Goal: Information Seeking & Learning: Learn about a topic

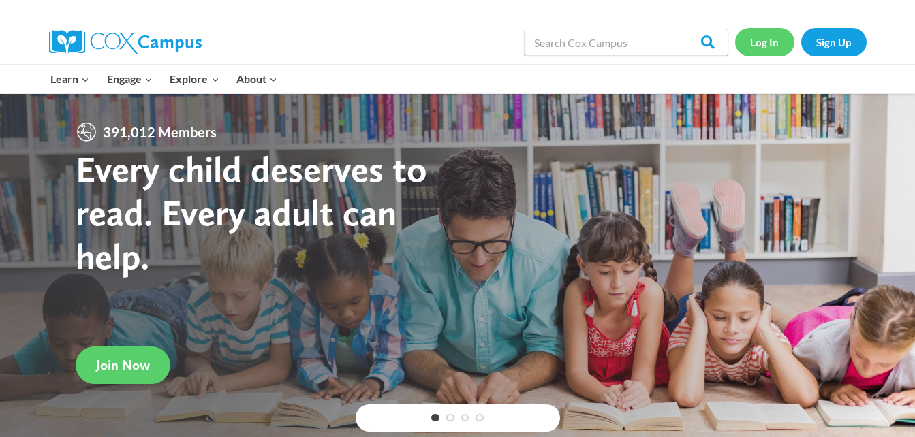
click at [759, 47] on link "Log In" at bounding box center [764, 42] width 59 height 28
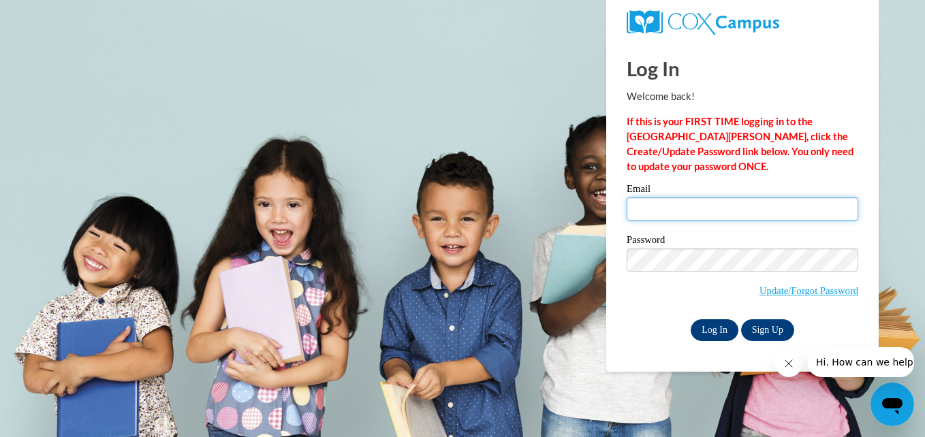
type input "Jazzmined045@gmail.com"
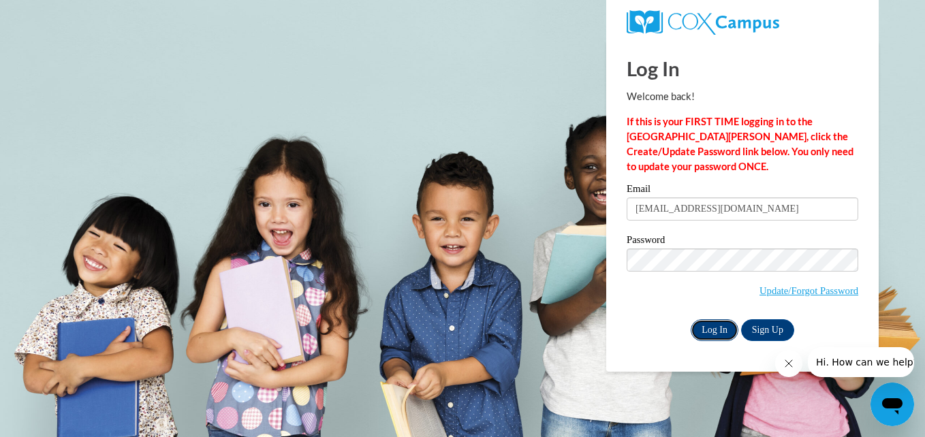
click at [719, 328] on input "Log In" at bounding box center [715, 331] width 48 height 22
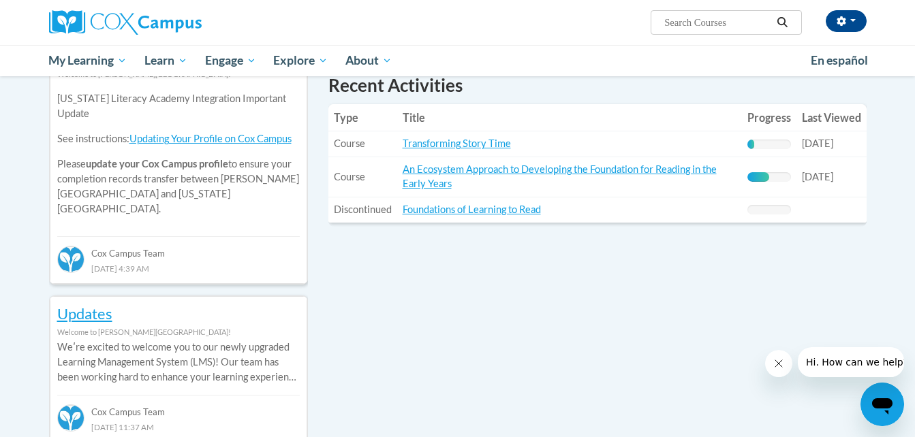
scroll to position [446, 0]
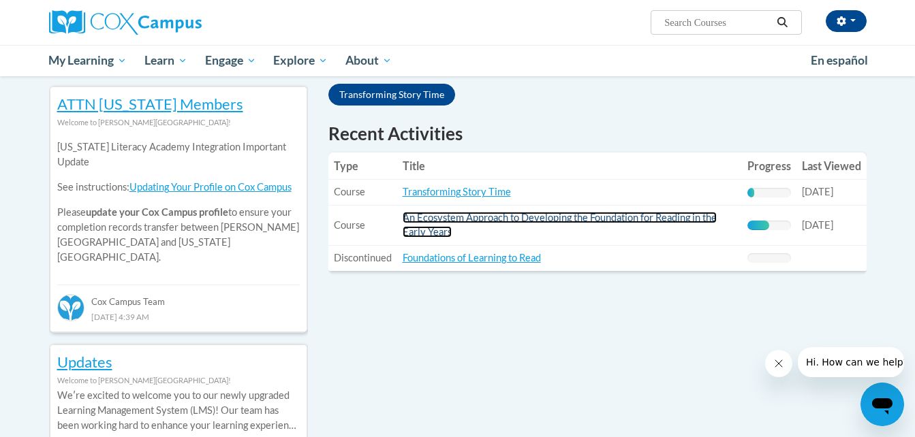
click at [496, 219] on link "An Ecosystem Approach to Developing the Foundation for Reading in the Early Yea…" at bounding box center [560, 225] width 314 height 26
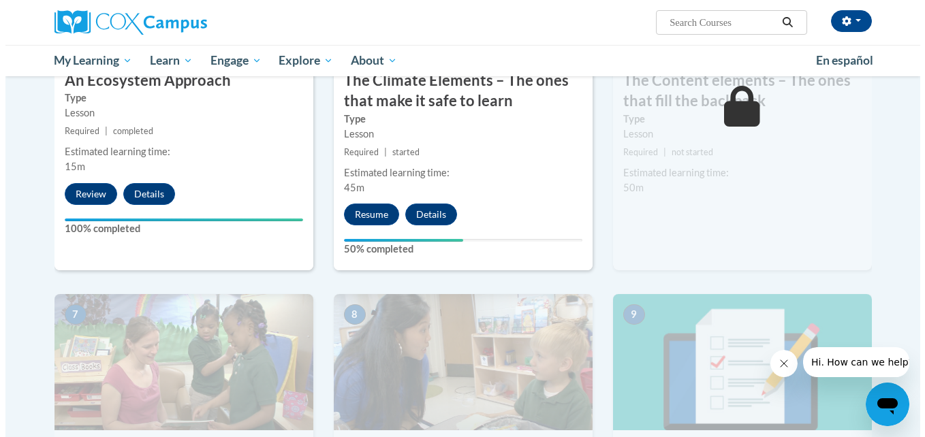
scroll to position [860, 0]
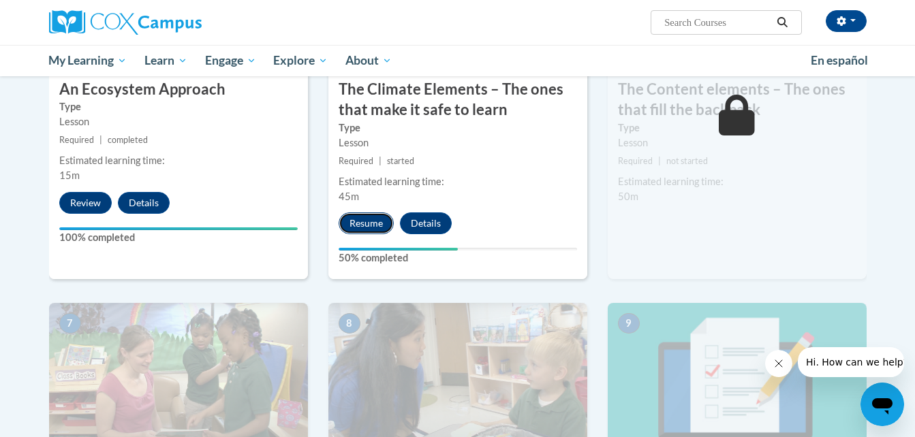
click at [367, 219] on button "Resume" at bounding box center [366, 224] width 55 height 22
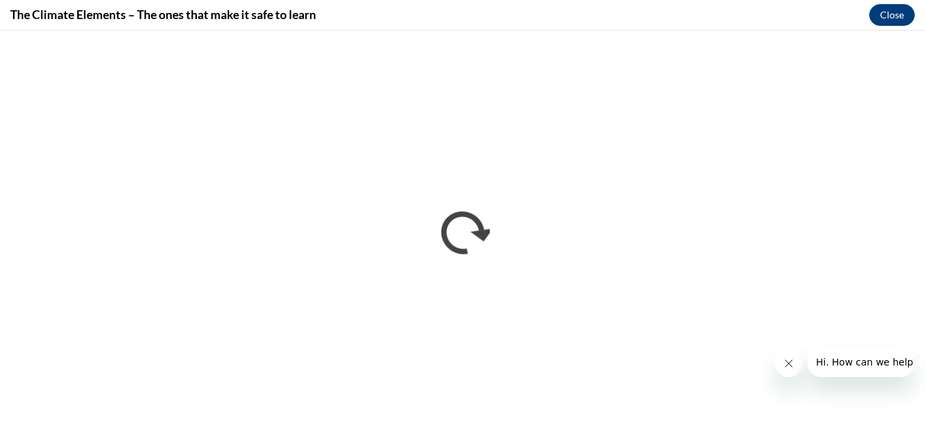
scroll to position [0, 0]
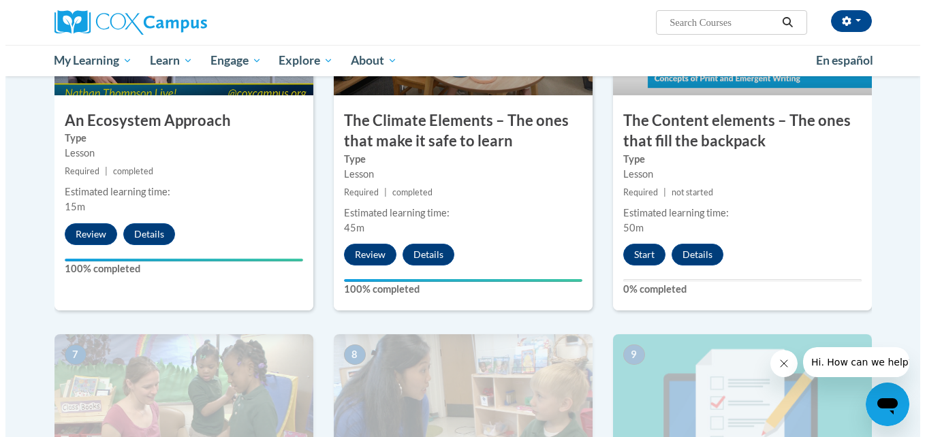
scroll to position [820, 0]
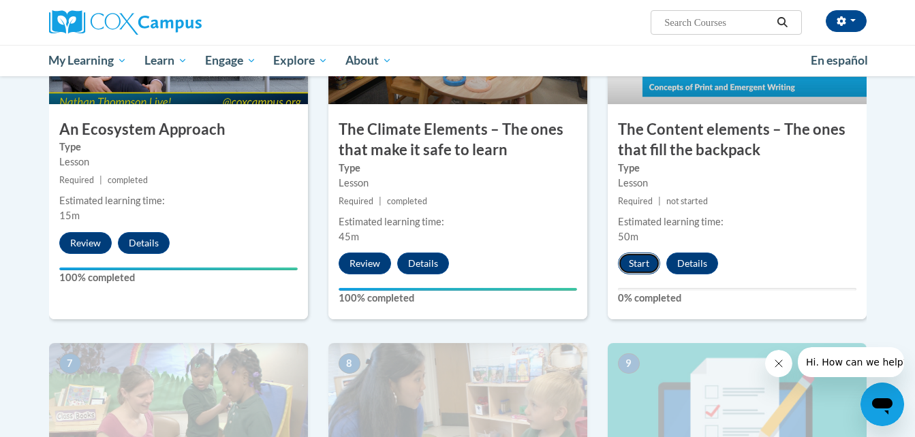
click at [640, 258] on button "Start" at bounding box center [639, 264] width 42 height 22
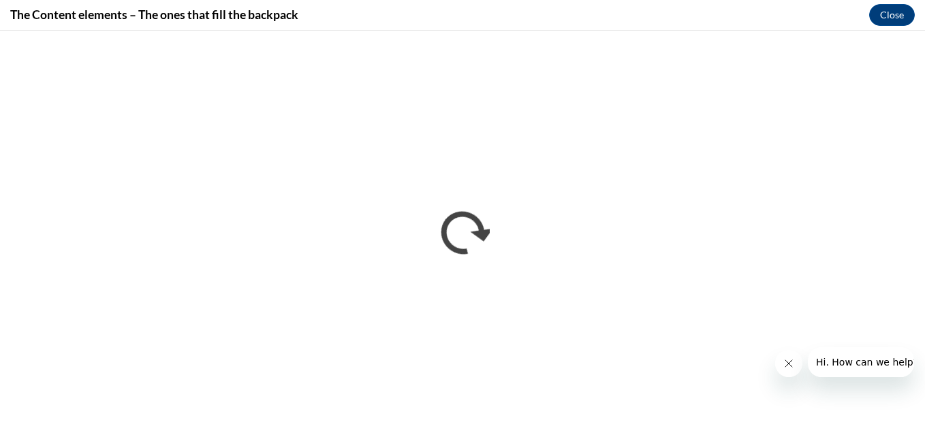
scroll to position [0, 0]
